Goal: Find contact information: Find contact information

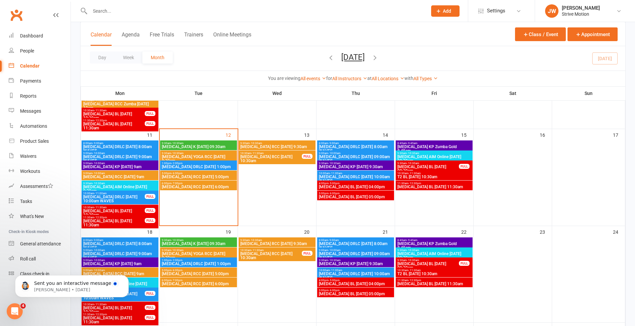
click at [139, 13] on input "text" at bounding box center [255, 10] width 334 height 9
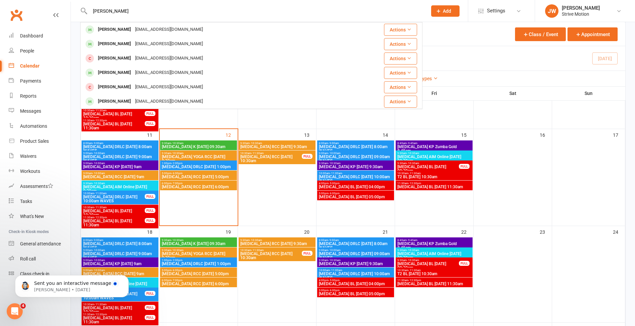
type input "[PERSON_NAME]"
click at [0, 225] on ul "Dashboard People Calendar Payments Reports Messages Automations Product Sales W…" at bounding box center [35, 154] width 70 height 253
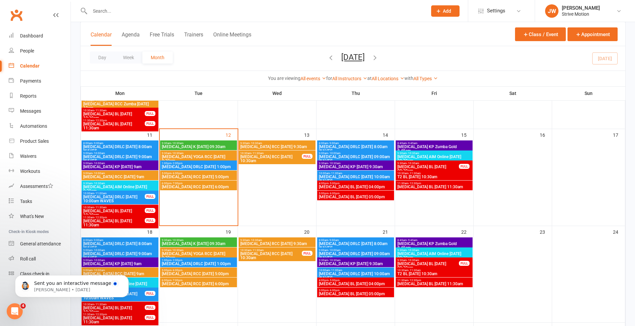
click at [168, 6] on input "text" at bounding box center [255, 10] width 334 height 9
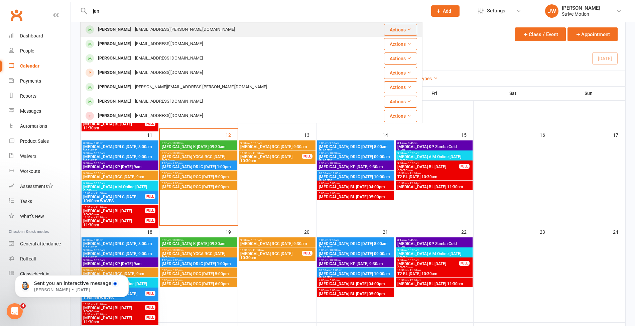
type input "jan"
click at [167, 26] on div "[EMAIL_ADDRESS][PERSON_NAME][DOMAIN_NAME]" at bounding box center [185, 30] width 104 height 10
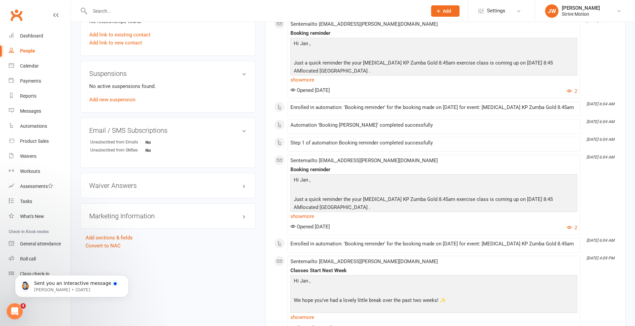
scroll to position [410, 0]
click at [149, 188] on div "Waiver Answers edit" at bounding box center [167, 184] width 175 height 25
click at [129, 184] on h3 "Waiver Answers edit" at bounding box center [167, 184] width 157 height 7
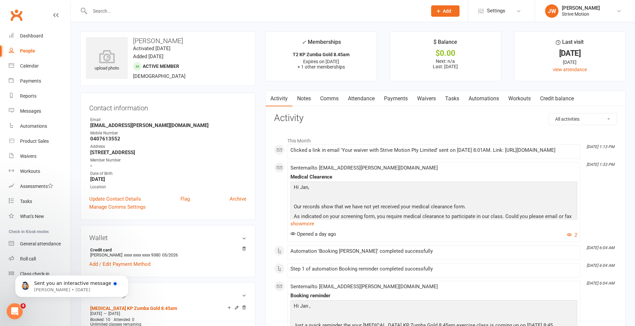
scroll to position [3, 0]
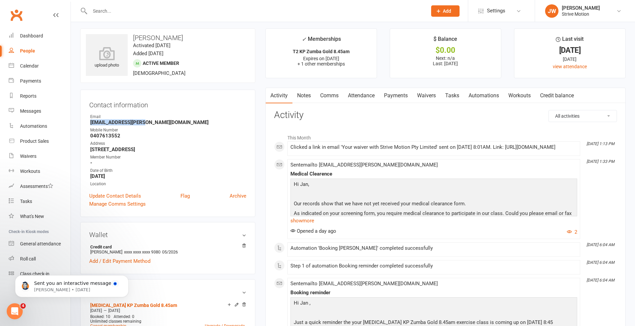
drag, startPoint x: 88, startPoint y: 123, endPoint x: 148, endPoint y: 121, distance: 60.1
click at [148, 121] on div "Contact information Owner Email [EMAIL_ADDRESS][PERSON_NAME][DOMAIN_NAME] Mobil…" at bounding box center [167, 153] width 175 height 127
copy strong "[EMAIL_ADDRESS][PERSON_NAME][DOMAIN_NAME]"
